Goal: Find specific page/section: Find specific page/section

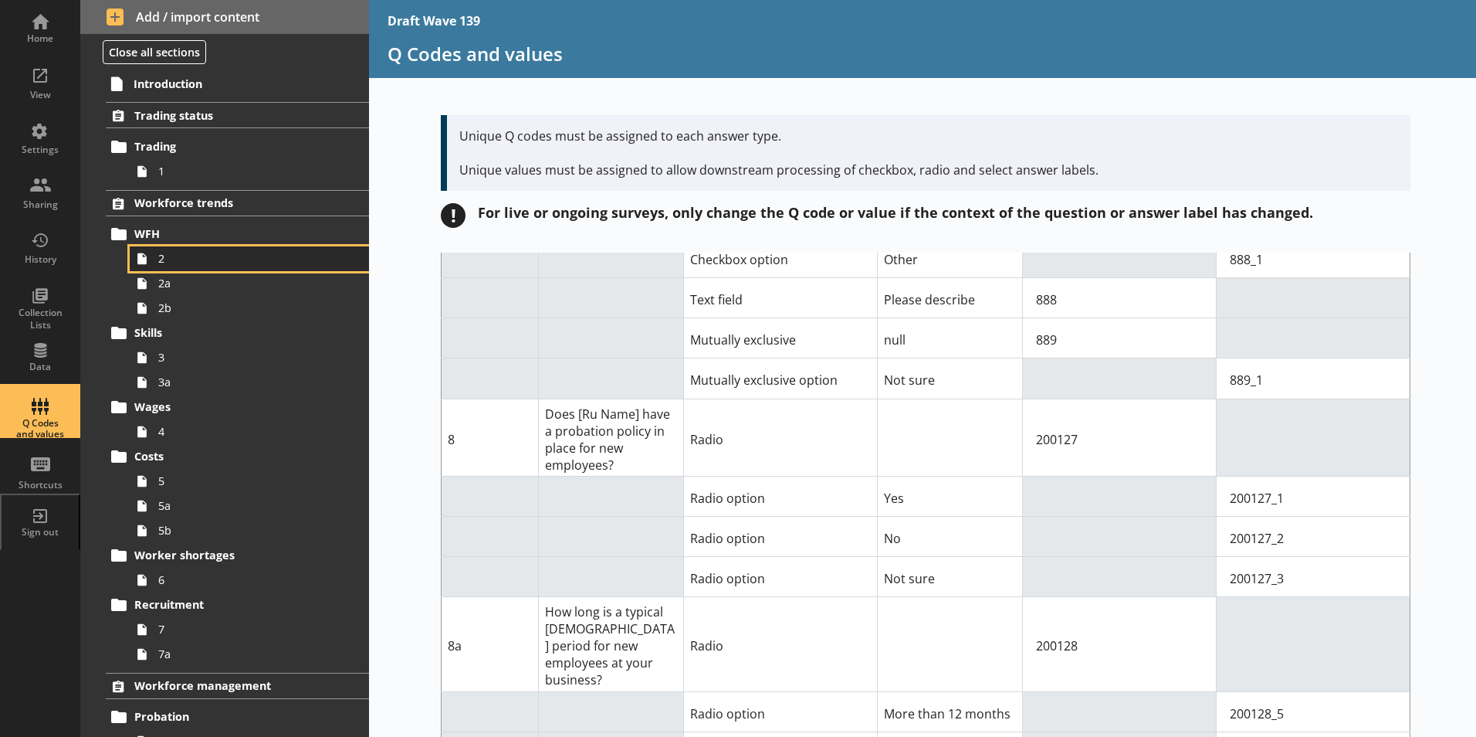
click at [161, 260] on span "2" at bounding box center [243, 258] width 171 height 15
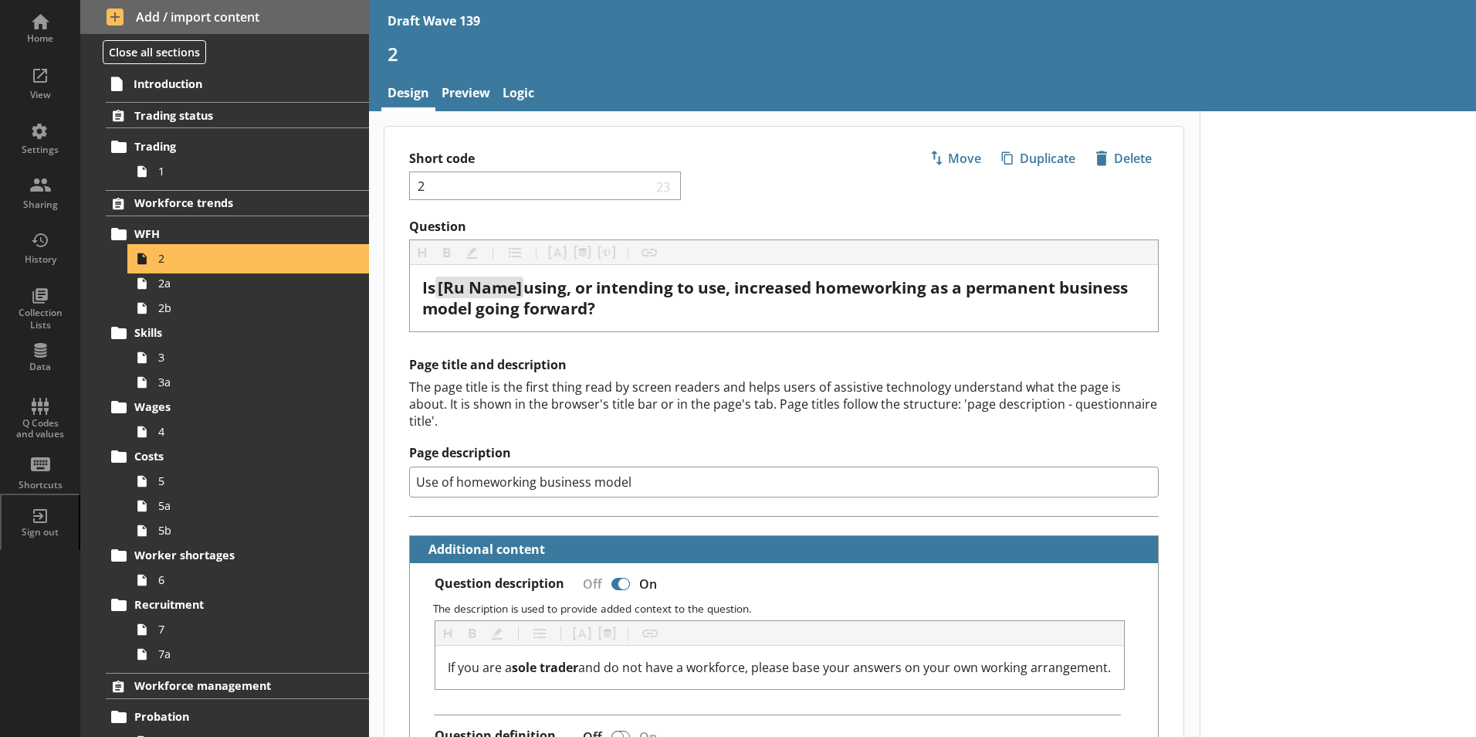
type textarea "x"
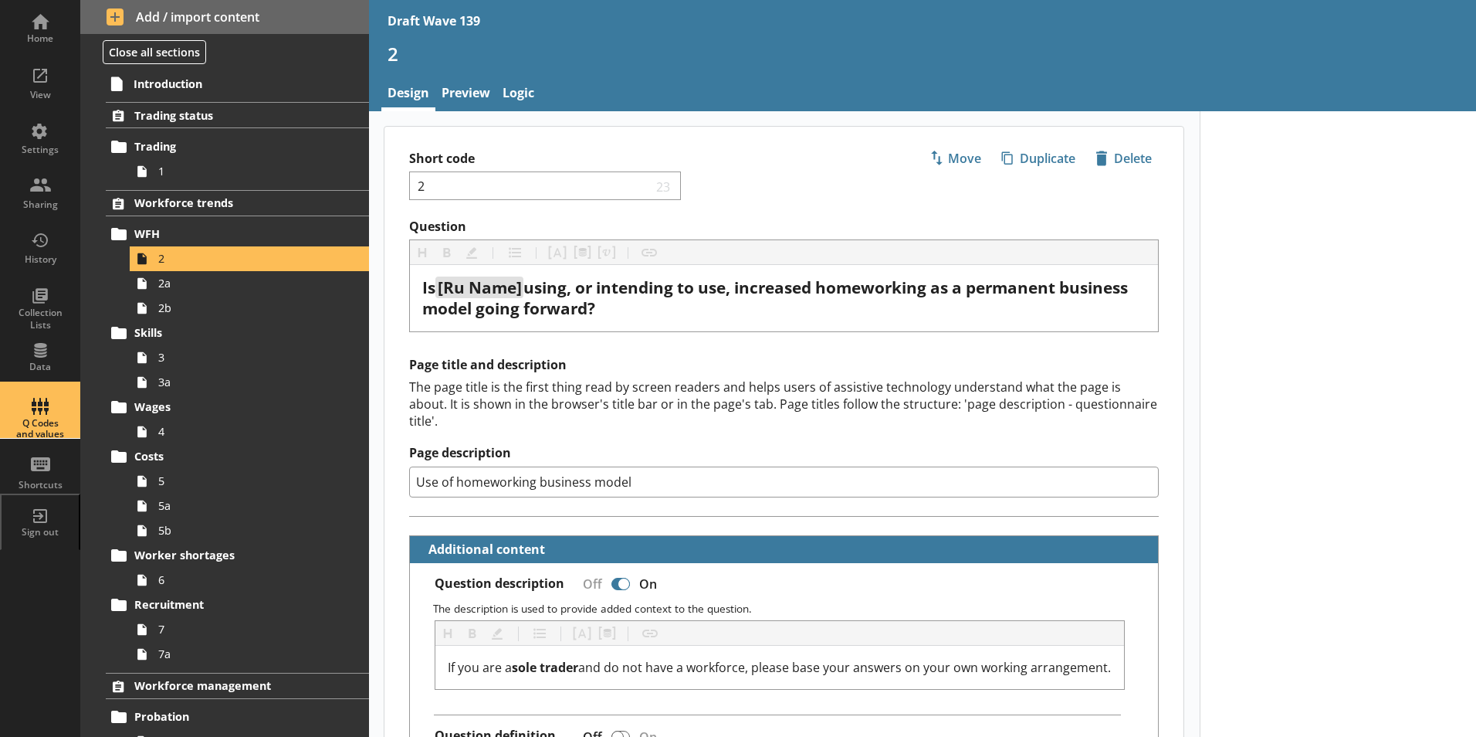
click at [33, 434] on div "Q Codes and values" at bounding box center [40, 429] width 54 height 22
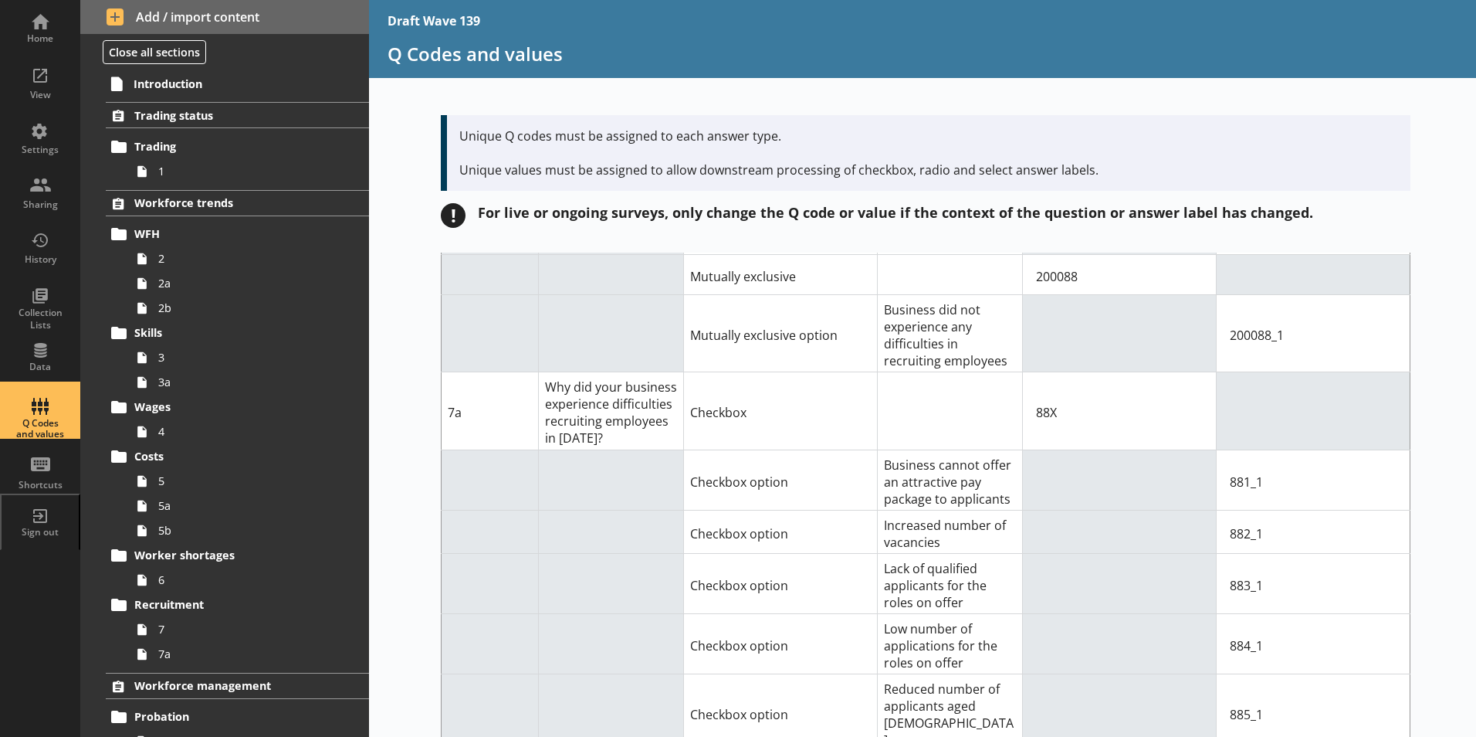
scroll to position [5946, 0]
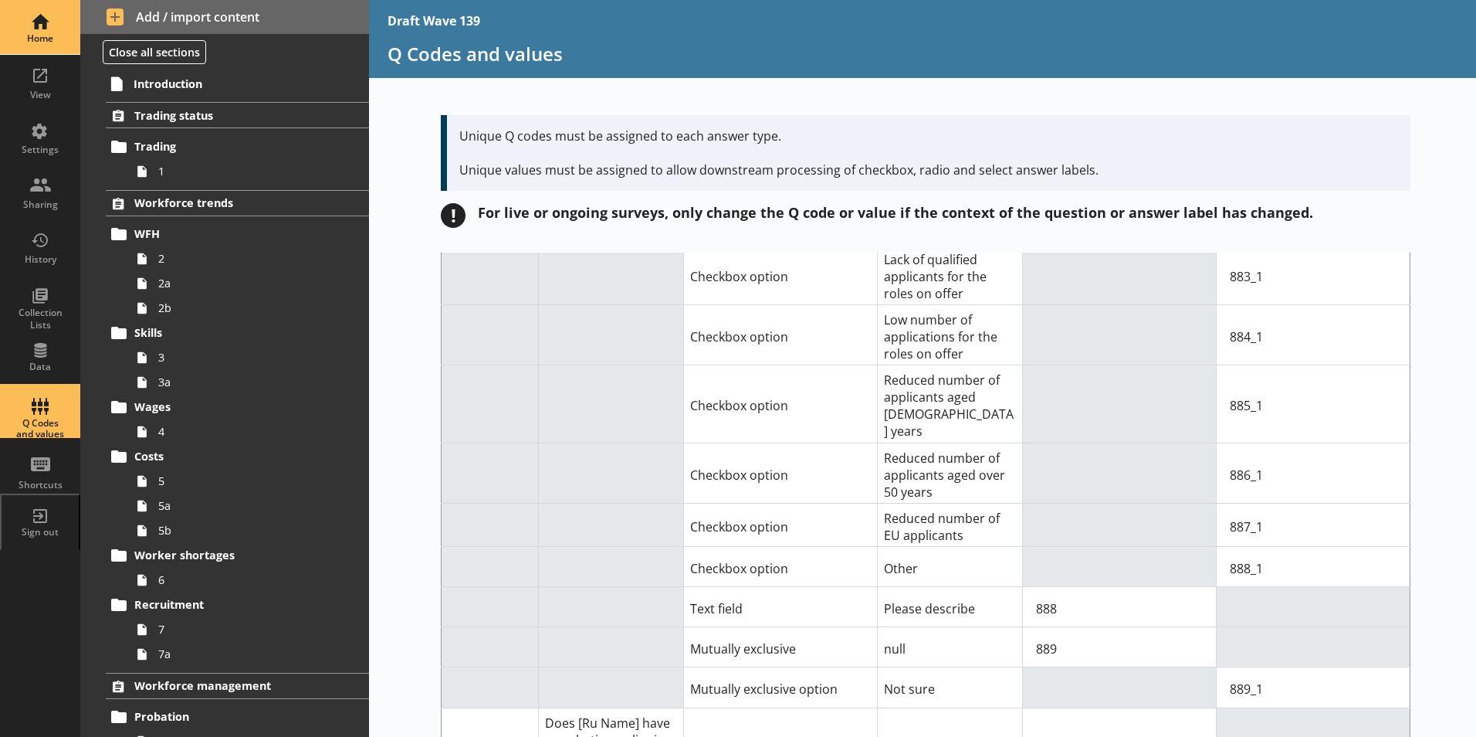
click at [35, 36] on div "Home" at bounding box center [40, 38] width 54 height 12
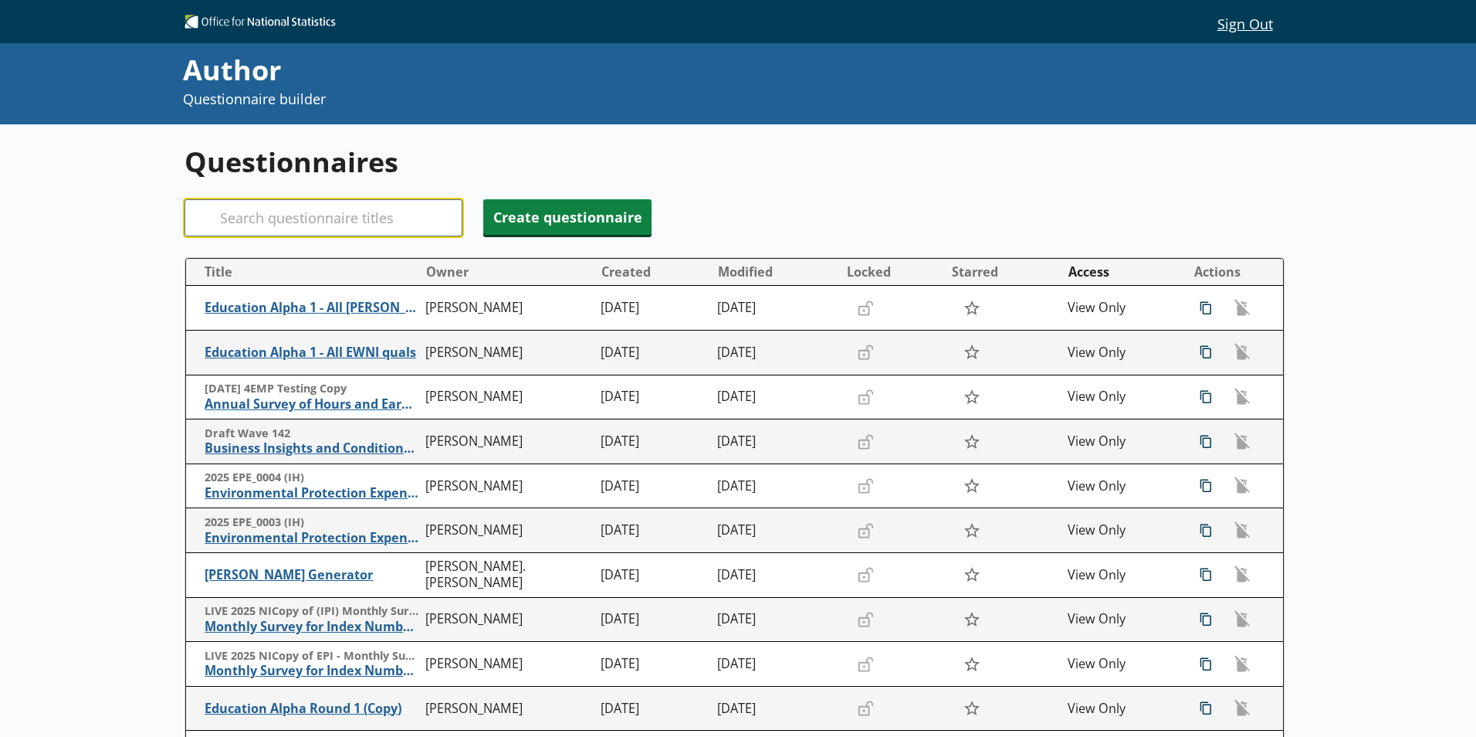
drag, startPoint x: 305, startPoint y: 218, endPoint x: 348, endPoint y: 203, distance: 45.7
click at [305, 222] on input "Search" at bounding box center [324, 217] width 278 height 37
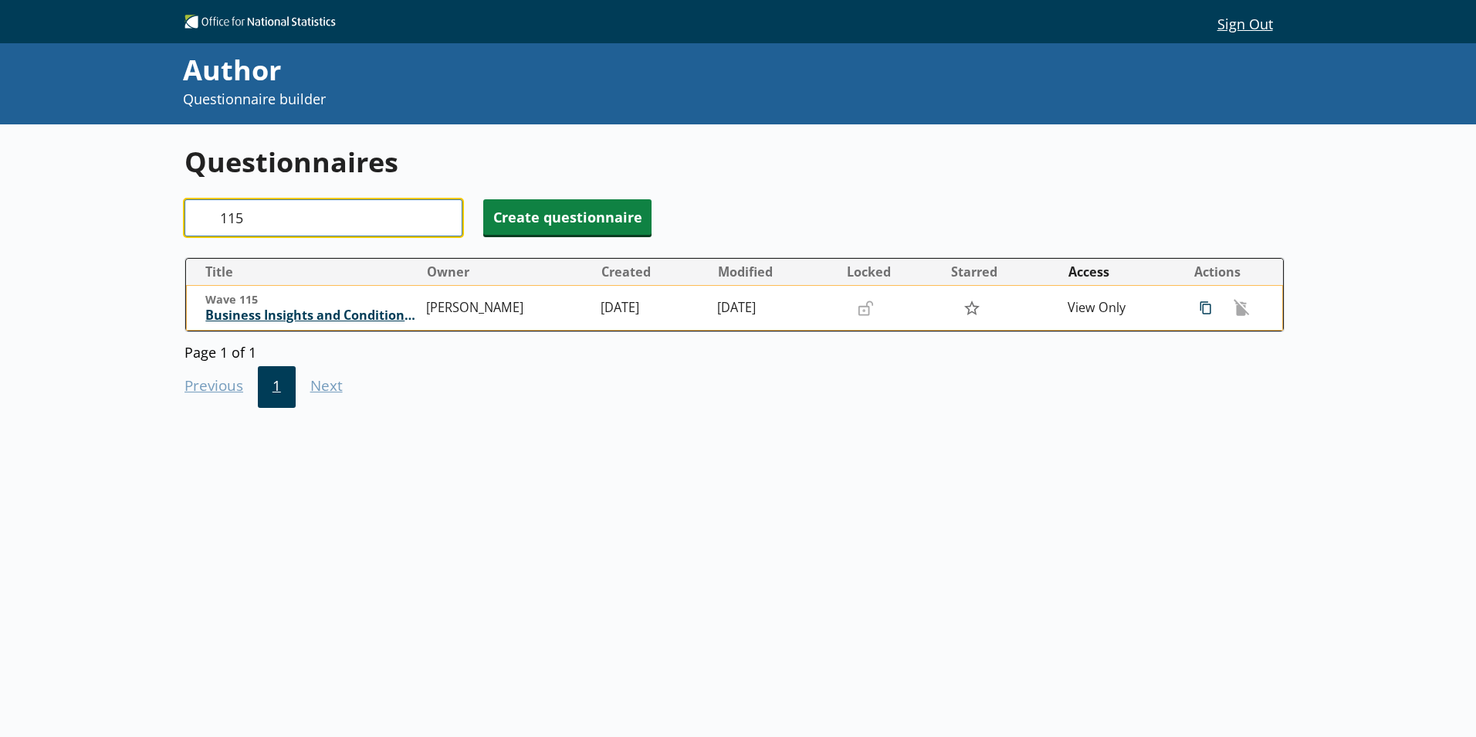
type input "115"
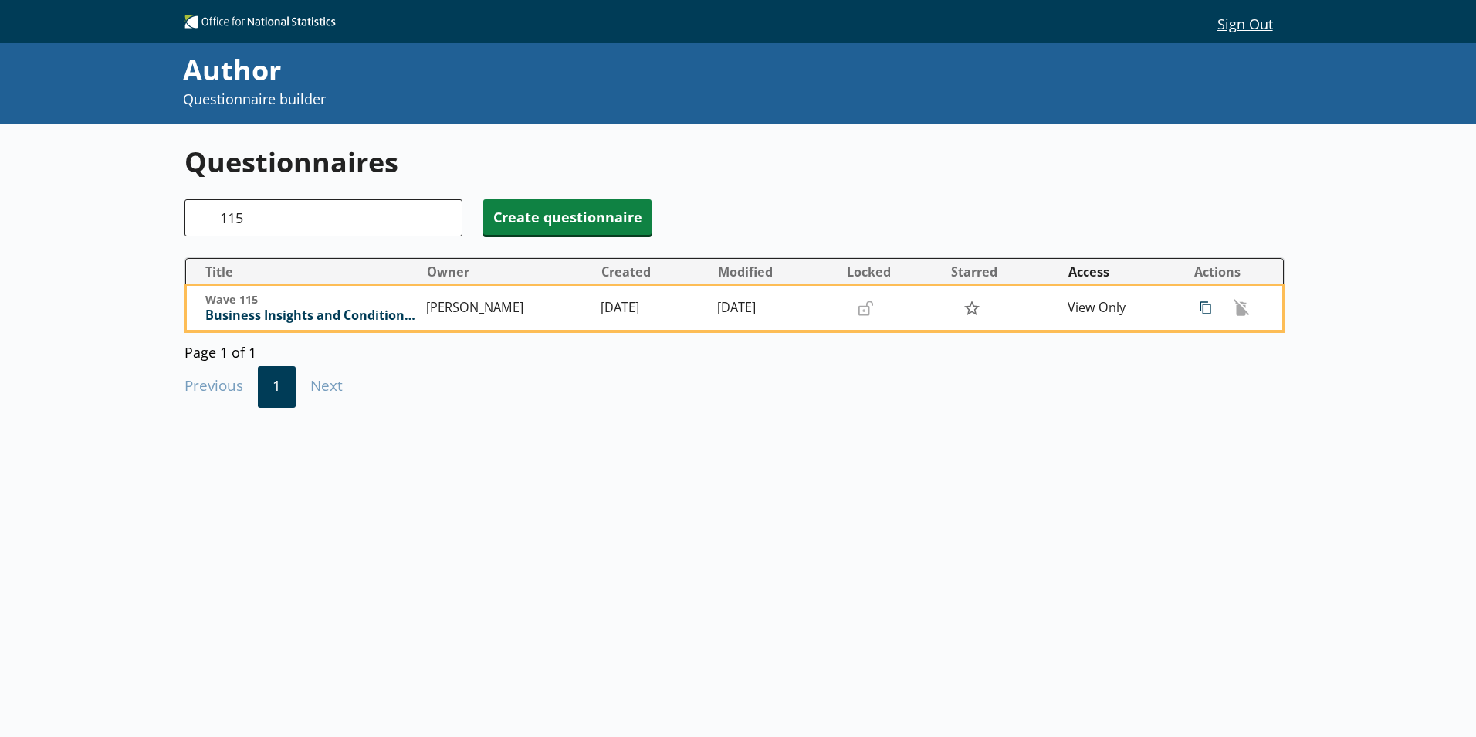
click at [324, 320] on span "Business Insights and Conditions Survey (BICS)" at bounding box center [311, 315] width 213 height 16
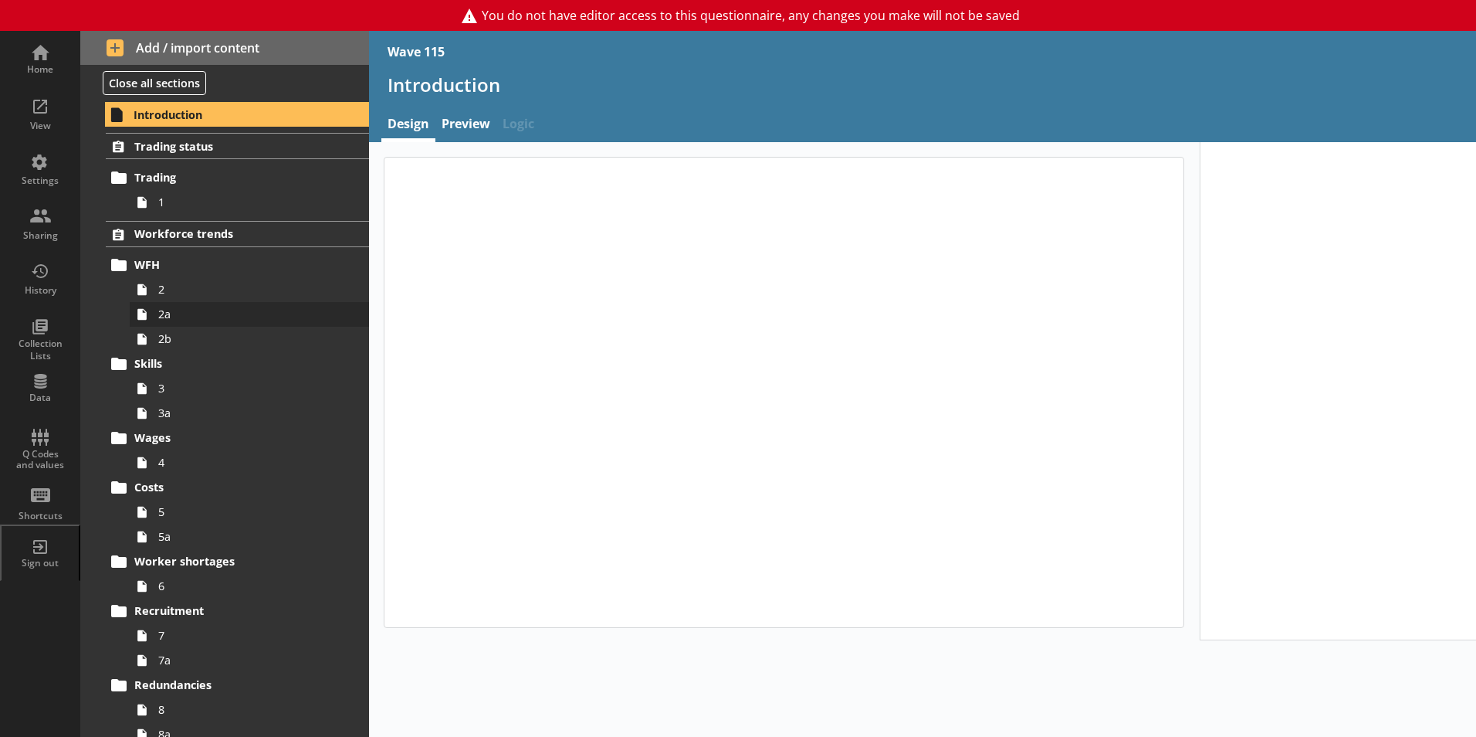
type textarea "x"
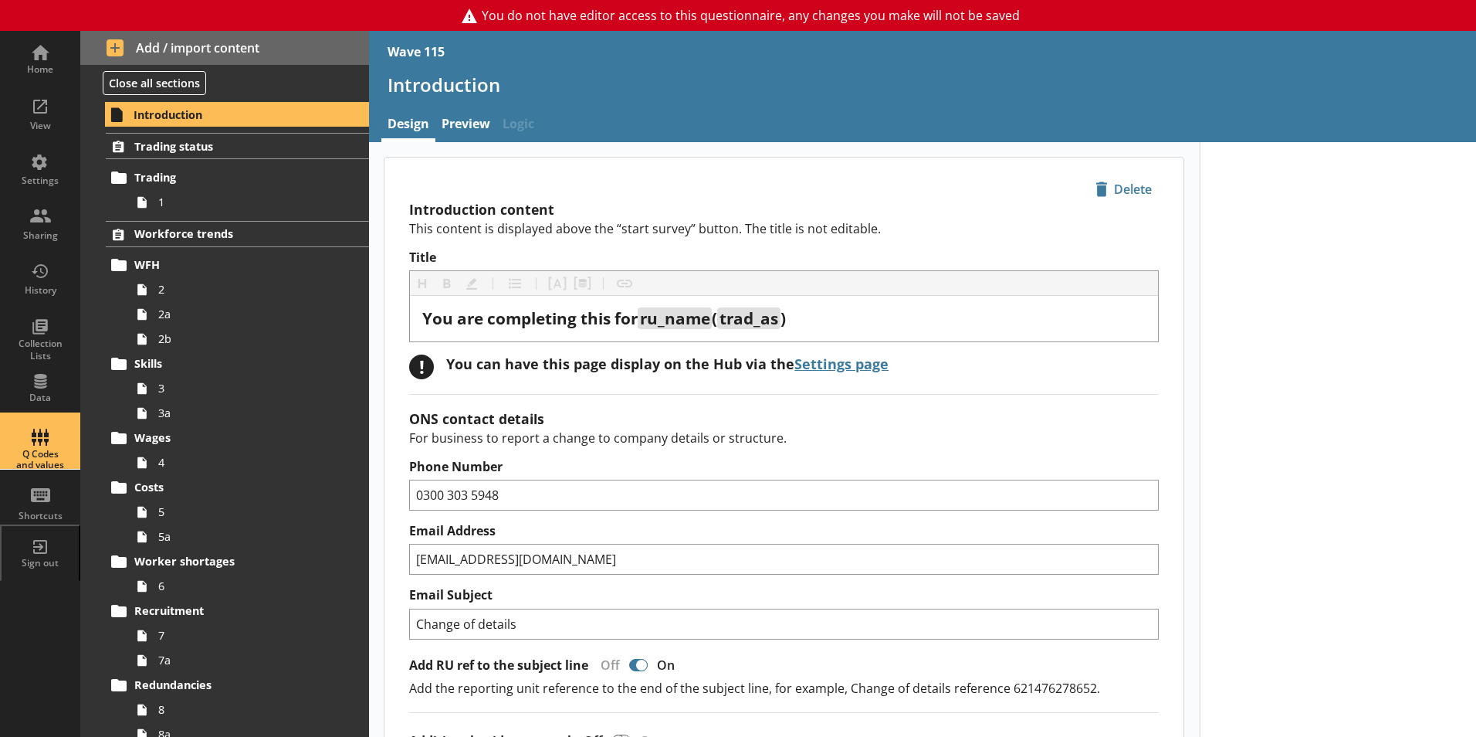
click at [38, 459] on div "Q Codes and values" at bounding box center [40, 460] width 54 height 22
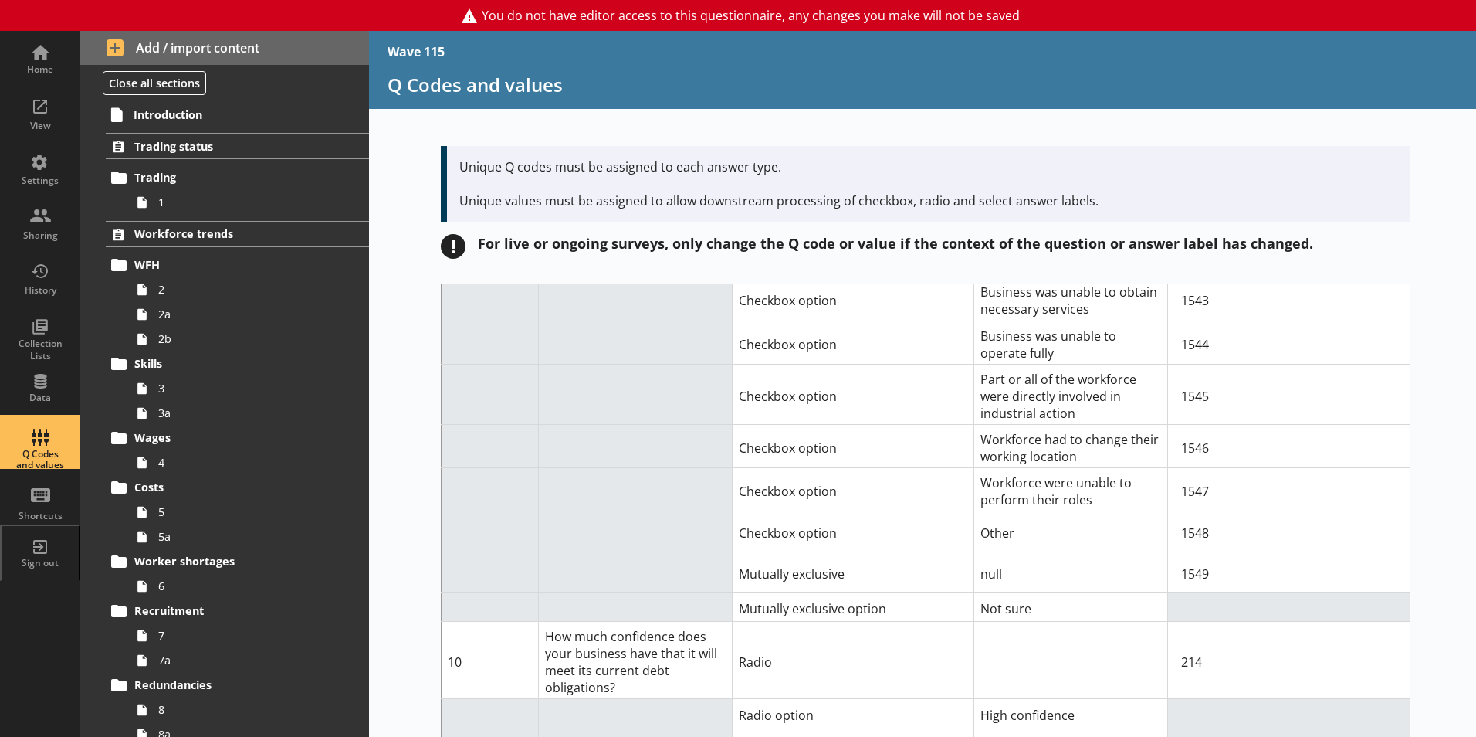
scroll to position [5965, 0]
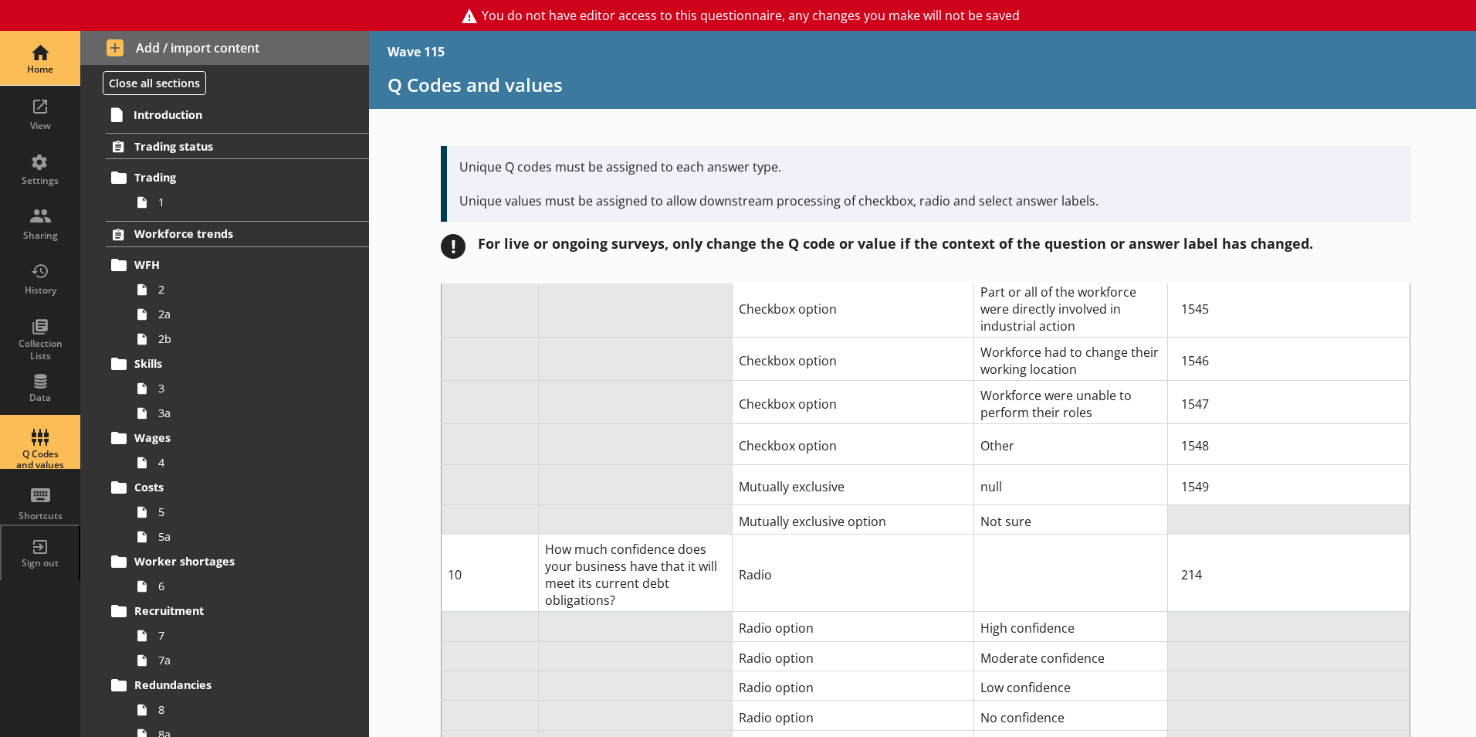
click at [39, 66] on div "Home" at bounding box center [40, 69] width 54 height 12
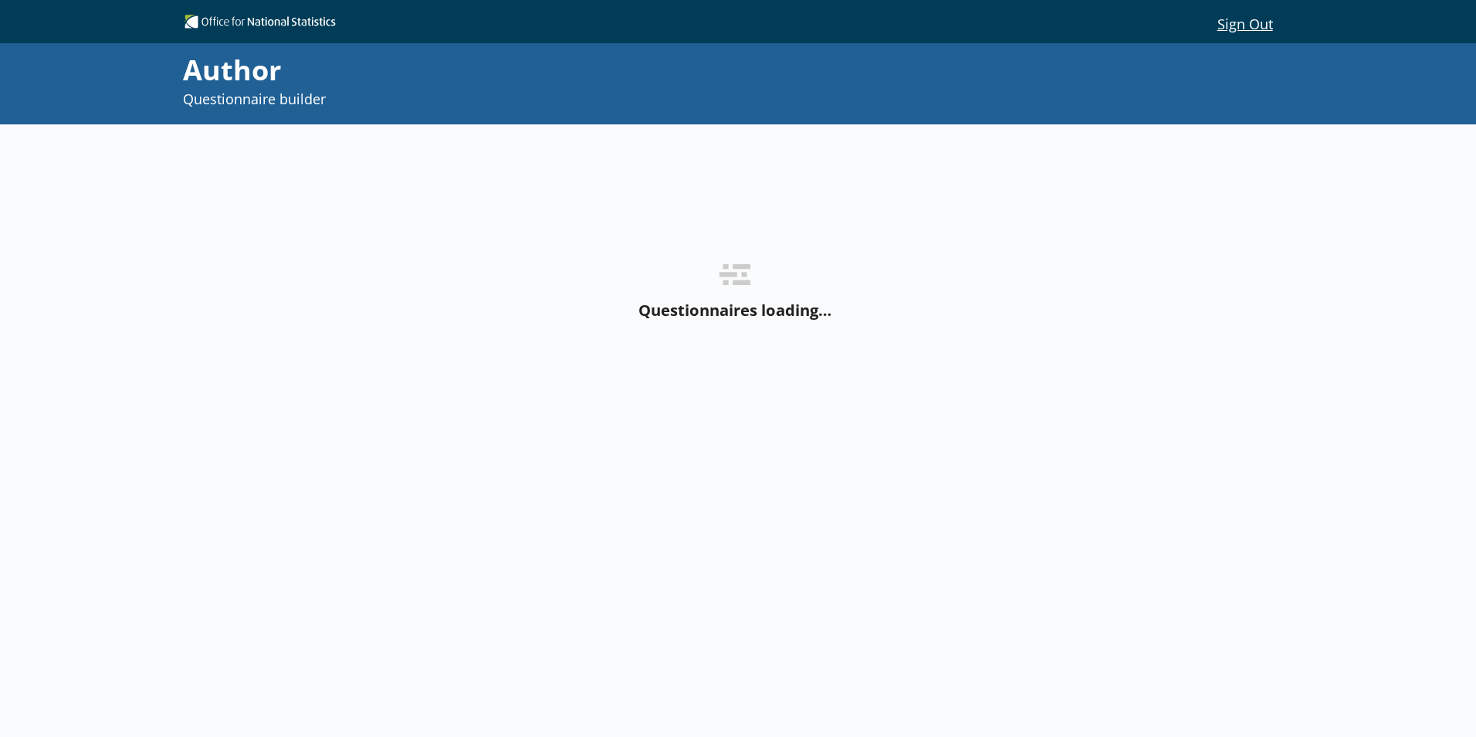
click at [251, 213] on div "Questionnaires loading…" at bounding box center [735, 292] width 1100 height 337
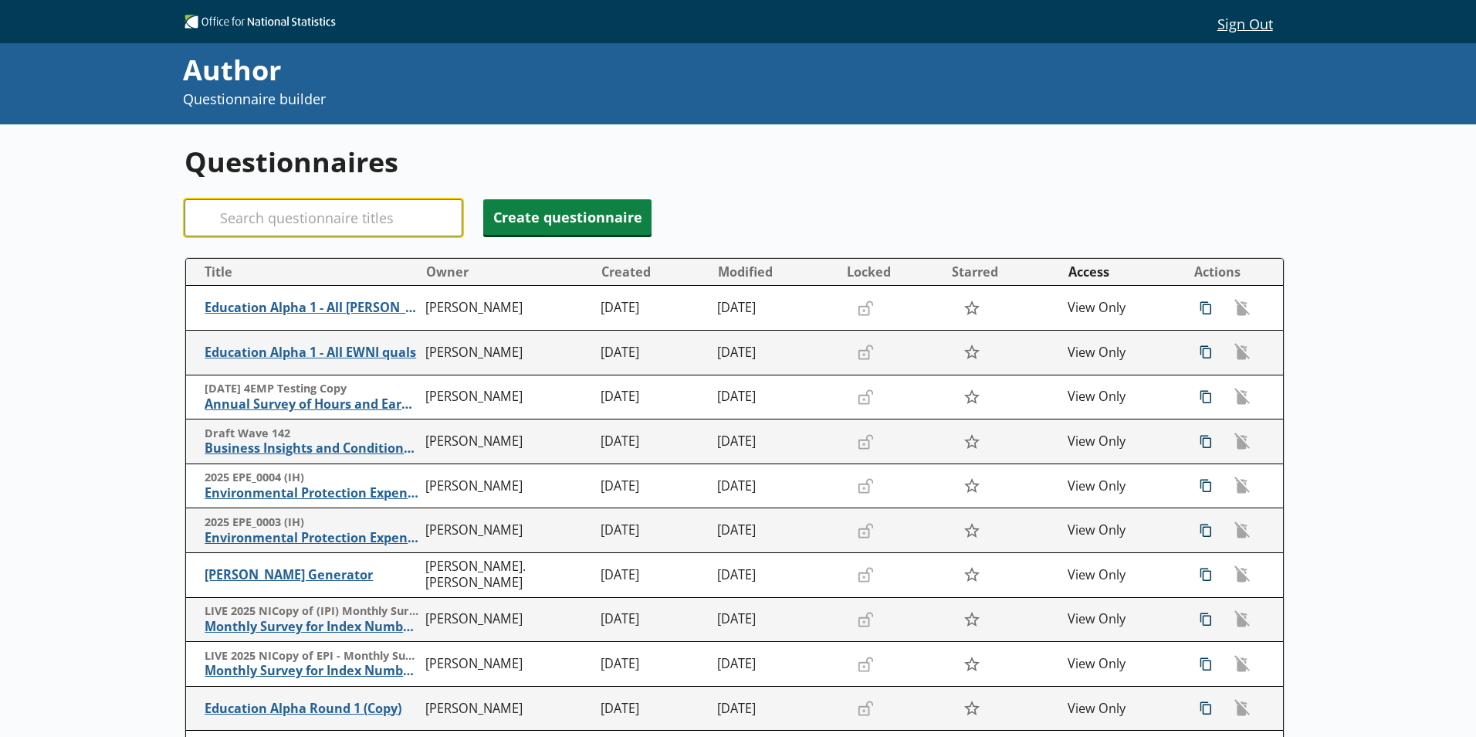
click at [262, 213] on input "Search" at bounding box center [324, 217] width 278 height 37
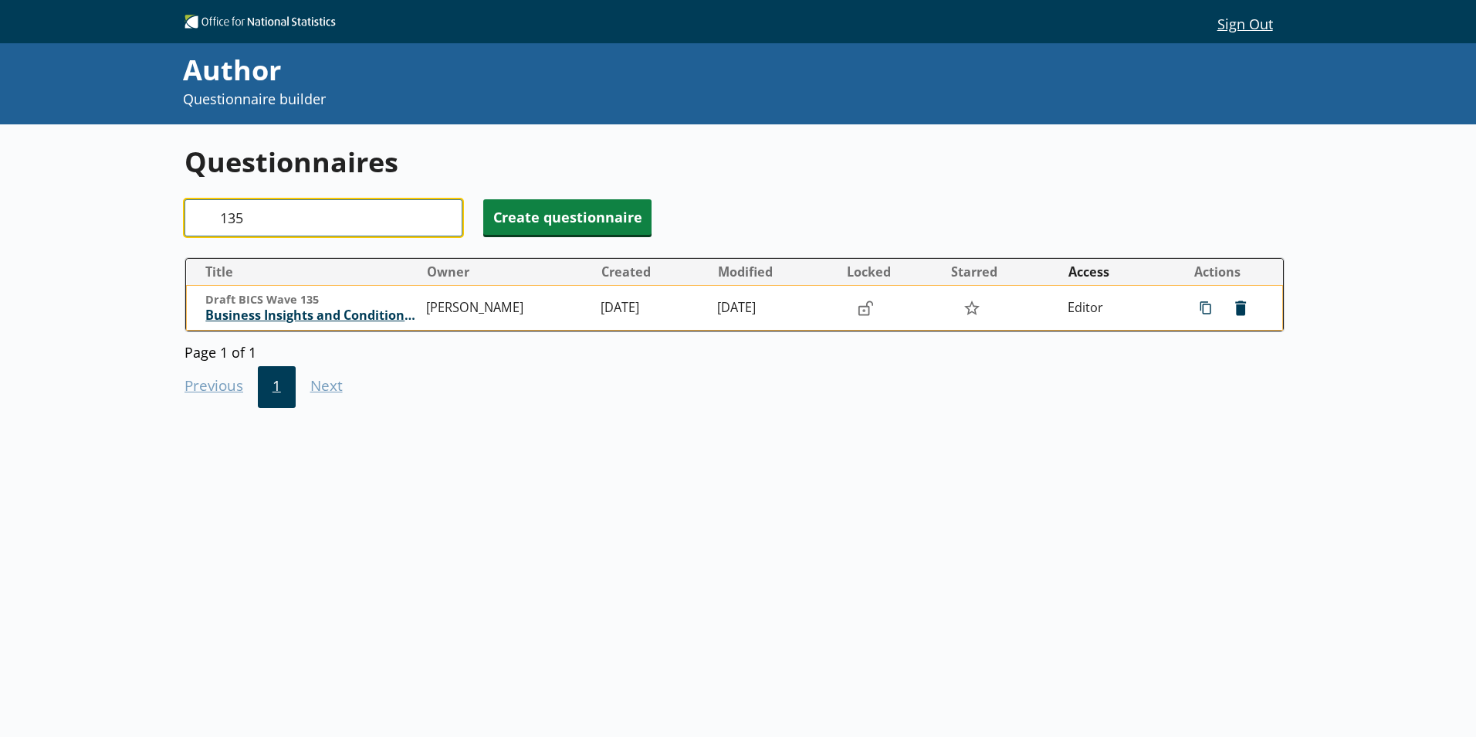
type input "135"
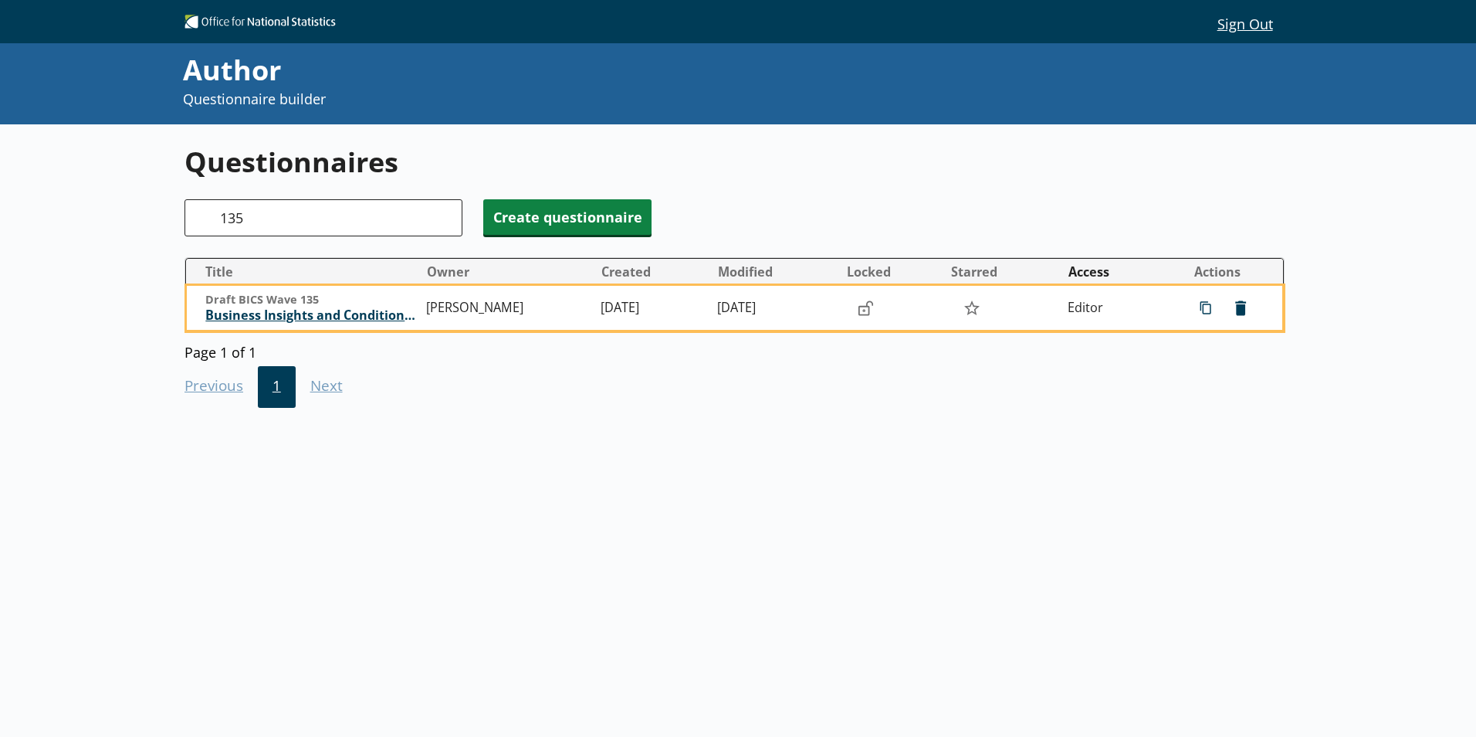
click at [355, 314] on span "Business Insights and Conditions Survey (BICS)" at bounding box center [311, 315] width 213 height 16
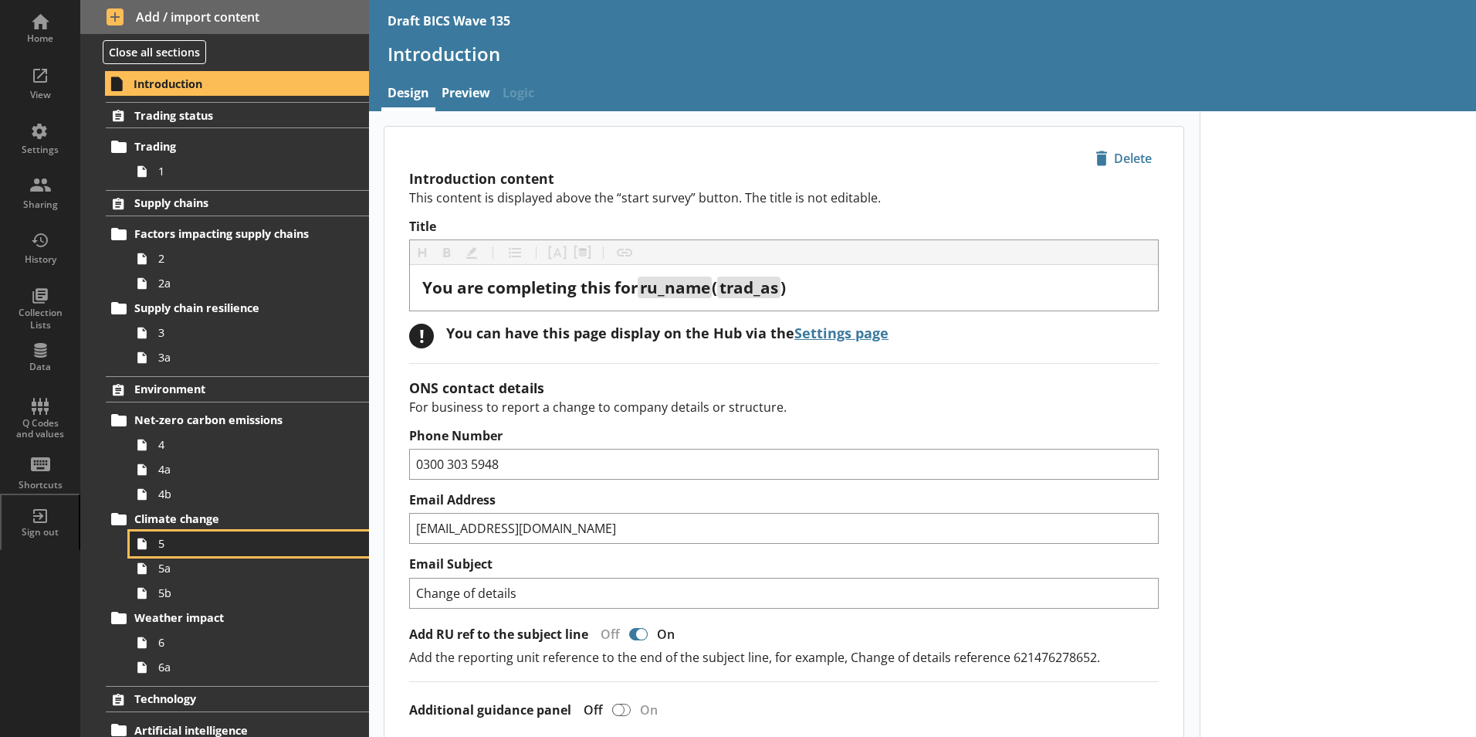
click at [174, 547] on span "5" at bounding box center [243, 543] width 171 height 15
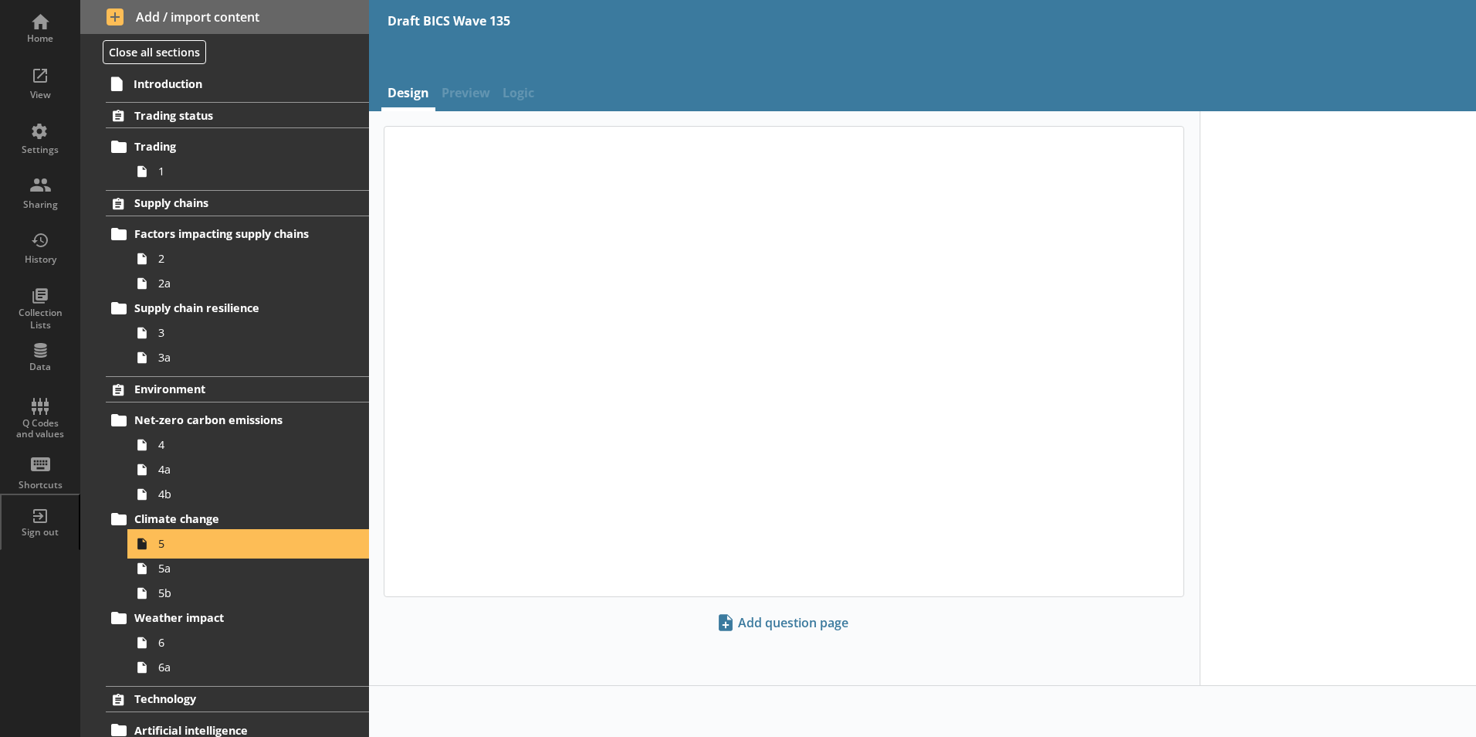
type textarea "x"
